Goal: Information Seeking & Learning: Check status

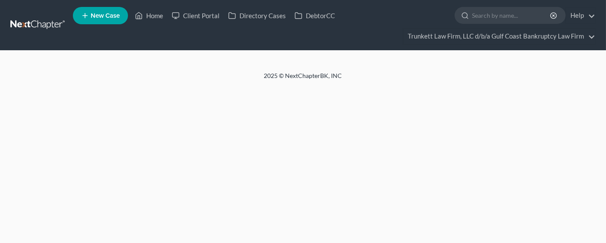
select select "0"
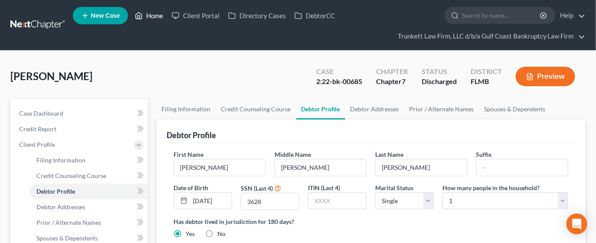
click at [153, 16] on link "Home" at bounding box center [149, 16] width 37 height 16
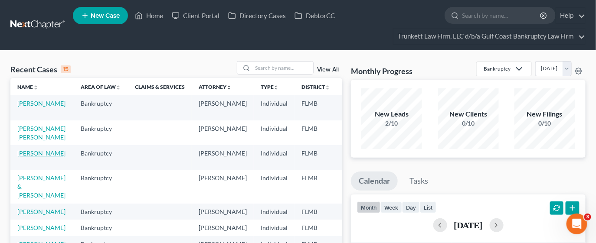
click at [28, 157] on link "[PERSON_NAME]" at bounding box center [41, 153] width 48 height 7
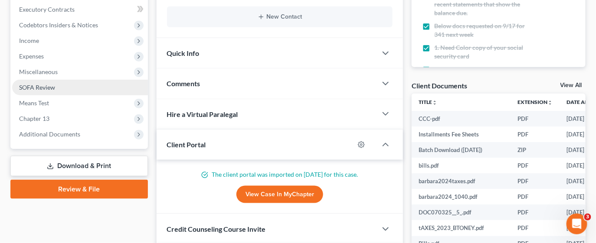
scroll to position [1306, 0]
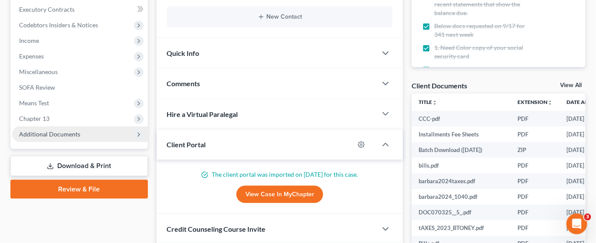
click at [46, 133] on span "Additional Documents" at bounding box center [49, 134] width 61 height 7
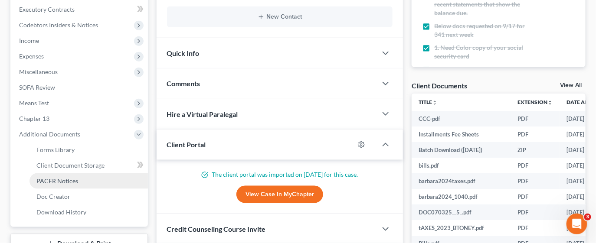
click at [58, 180] on span "PACER Notices" at bounding box center [57, 180] width 42 height 7
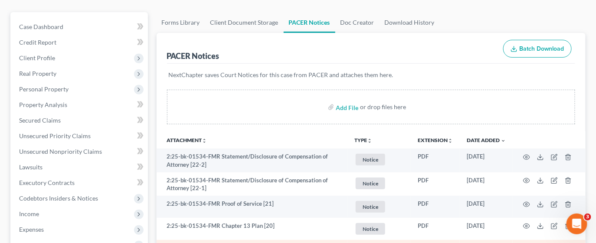
scroll to position [130, 0]
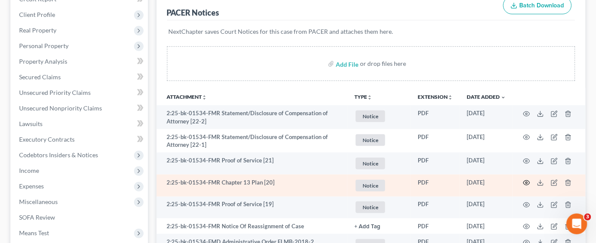
click at [527, 182] on icon "button" at bounding box center [526, 183] width 7 height 7
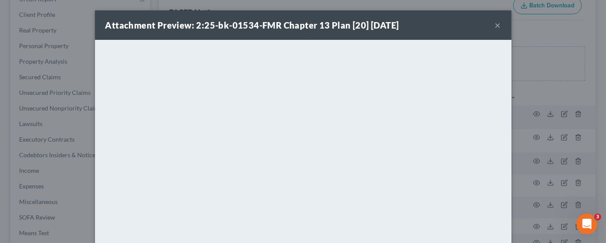
click at [495, 24] on button "×" at bounding box center [498, 25] width 6 height 10
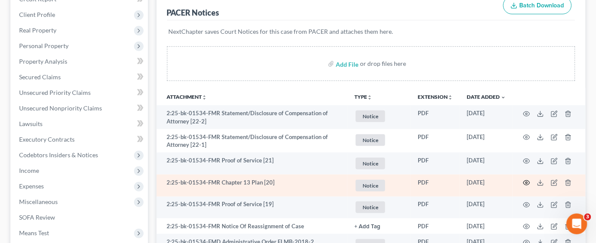
click at [525, 180] on icon "button" at bounding box center [526, 183] width 7 height 7
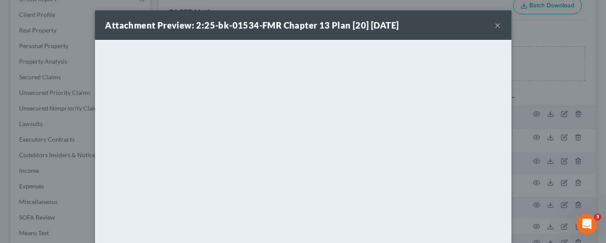
click at [488, 23] on div "Attachment Preview: 2:25-bk-01534-FMR Chapter 13 Plan [20] [DATE] ×" at bounding box center [303, 24] width 416 height 29
click at [495, 25] on button "×" at bounding box center [498, 25] width 6 height 10
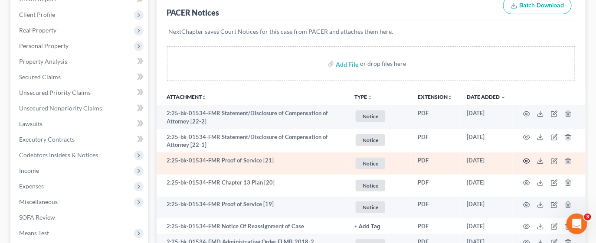
click at [528, 160] on icon "button" at bounding box center [526, 161] width 7 height 7
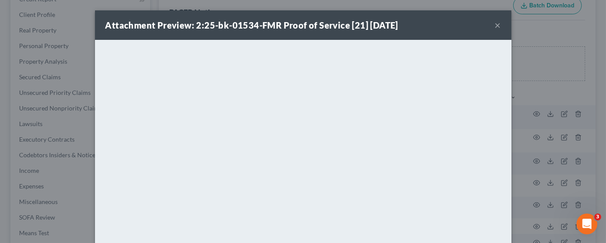
click at [495, 23] on button "×" at bounding box center [498, 25] width 6 height 10
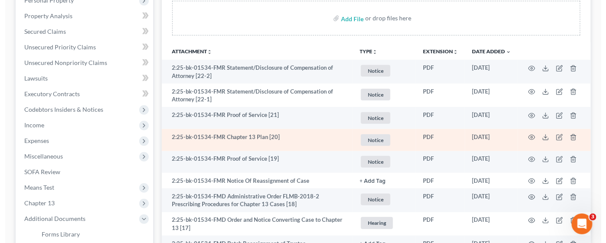
scroll to position [195, 0]
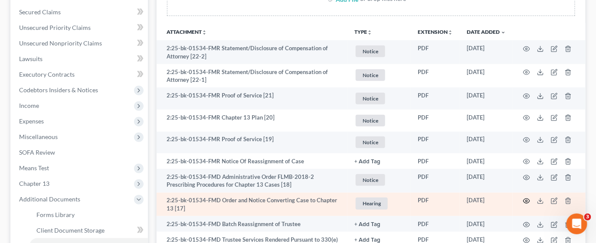
click at [526, 198] on icon "button" at bounding box center [526, 201] width 7 height 7
